Goal: Task Accomplishment & Management: Use online tool/utility

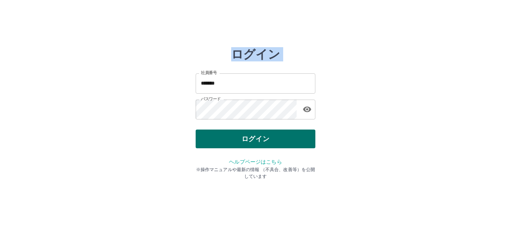
click at [226, 135] on button "ログイン" at bounding box center [256, 138] width 120 height 19
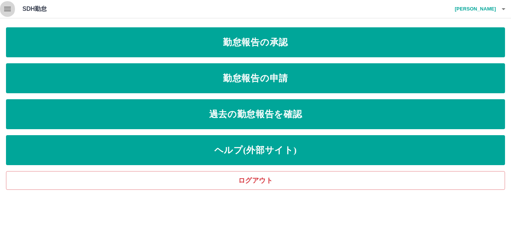
click at [10, 6] on icon "button" at bounding box center [7, 8] width 9 height 9
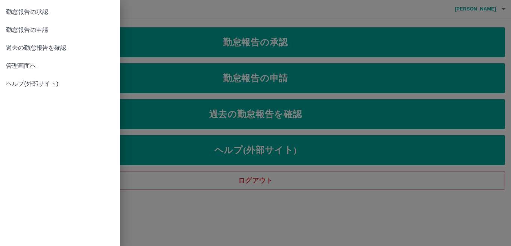
click at [32, 63] on span "管理画面へ" at bounding box center [60, 65] width 108 height 9
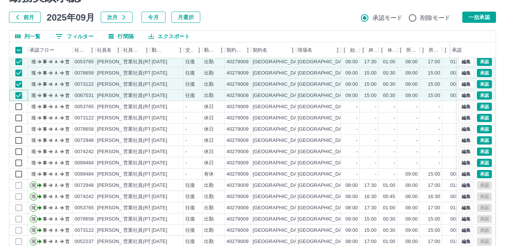
scroll to position [37, 0]
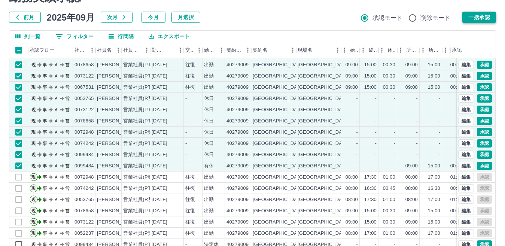
click at [472, 21] on button "一括承認" at bounding box center [479, 17] width 34 height 11
